Goal: Task Accomplishment & Management: Manage account settings

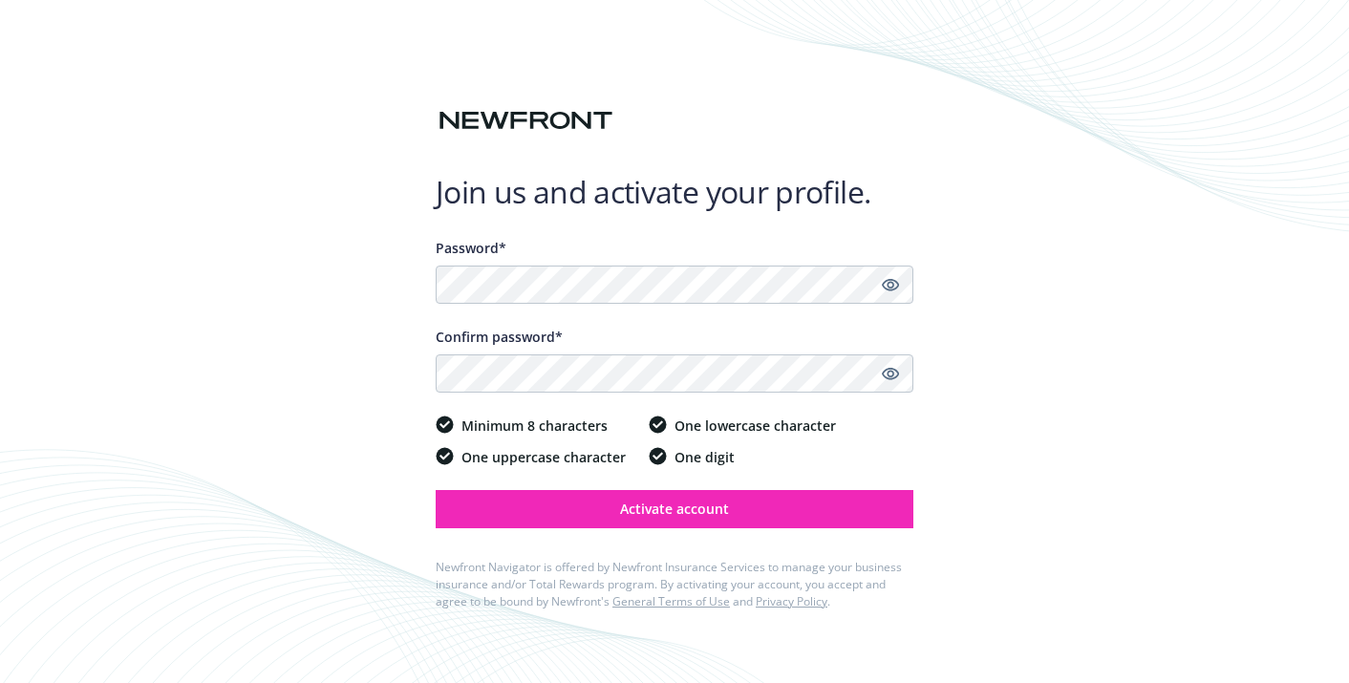
click at [738, 527] on div "Password* Confirm password* Minimum 8 characters One uppercase character One lo…" at bounding box center [675, 439] width 478 height 403
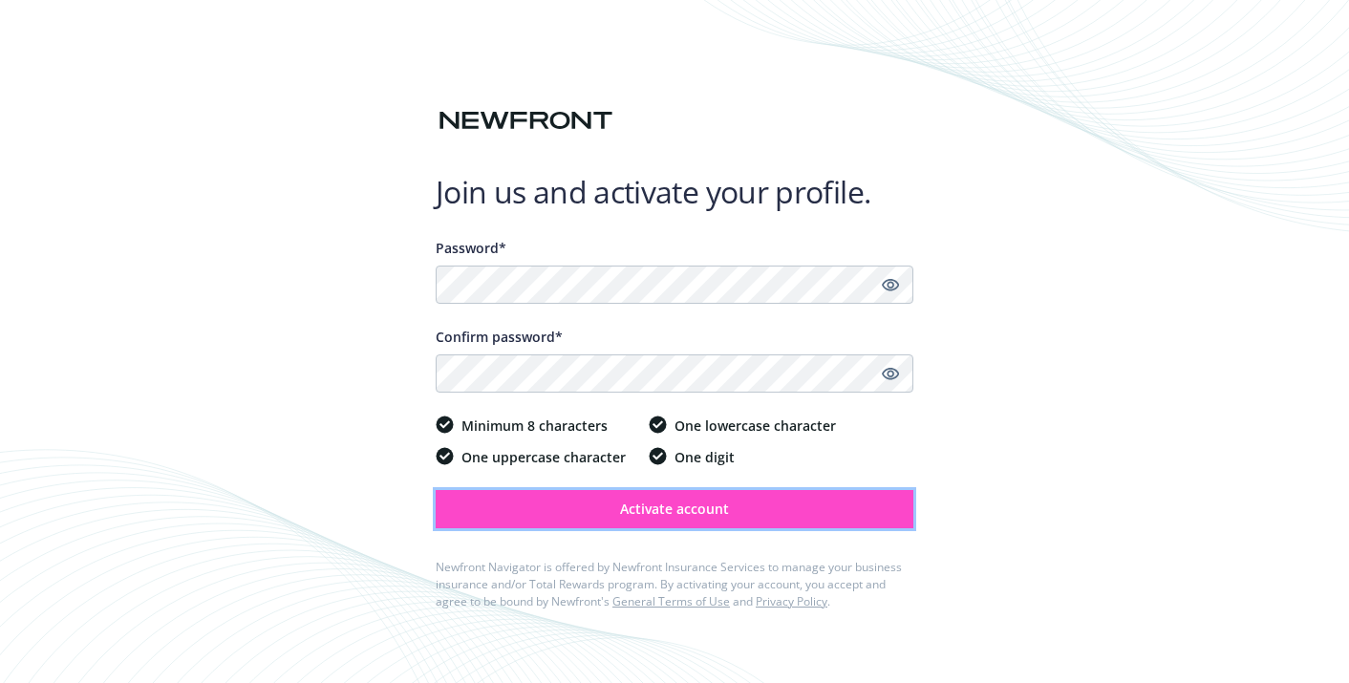
click at [840, 510] on button "Activate account" at bounding box center [675, 509] width 478 height 38
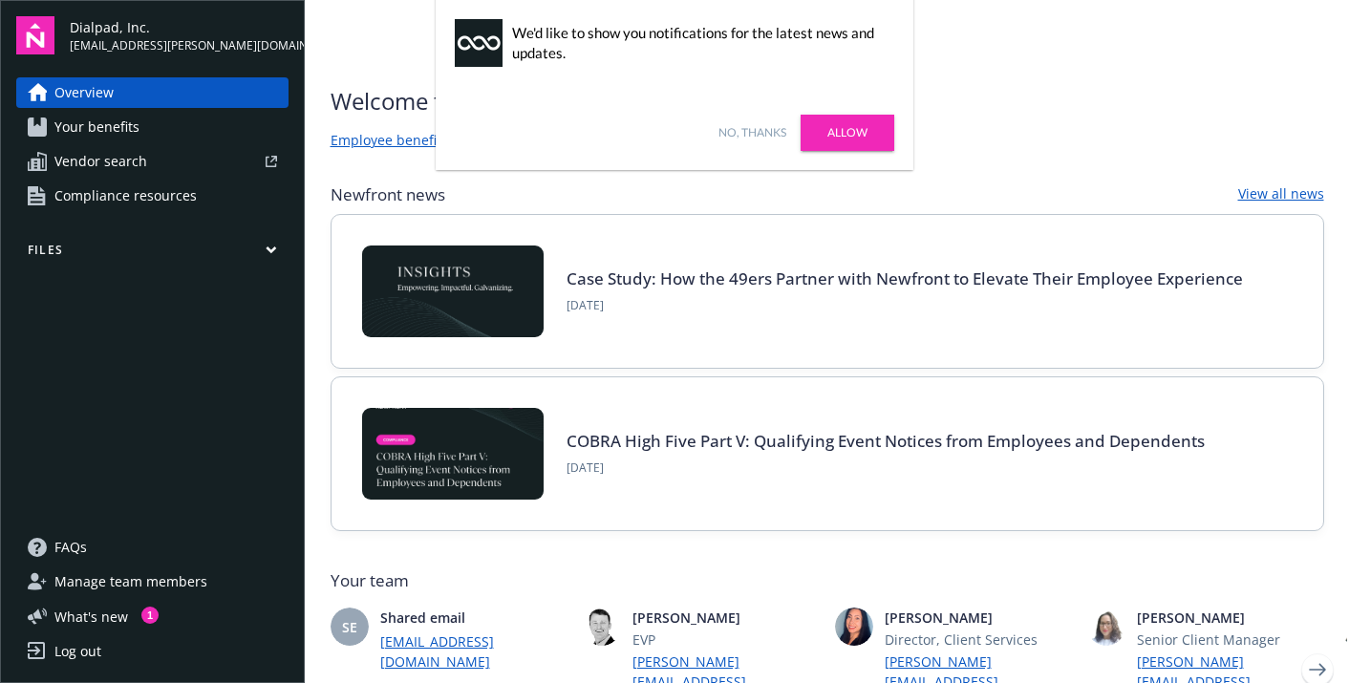
click at [756, 129] on link "No, thanks" at bounding box center [752, 132] width 68 height 17
